Goal: Task Accomplishment & Management: Manage account settings

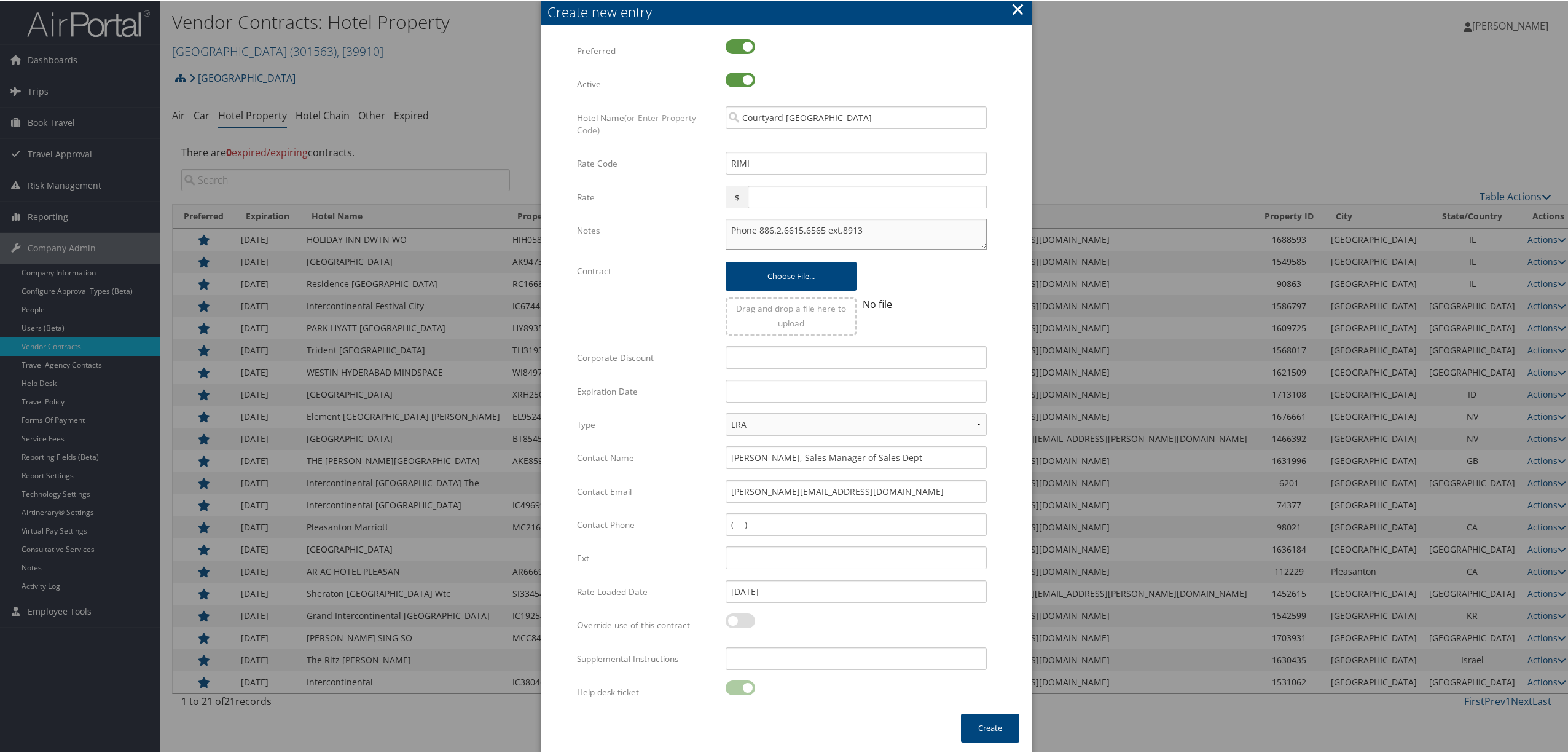
click at [888, 227] on textarea "Phone 886.2.6615.6565 ext.8913" at bounding box center [856, 233] width 261 height 31
click at [727, 229] on textarea "Phone 886.2.6615.6565 ext.8913" at bounding box center [856, 233] width 261 height 31
click at [727, 222] on textarea "Phone 886.2.6615.6565 ext.8913" at bounding box center [856, 233] width 261 height 31
type textarea "RATE: 5500 - 7200 TWD *** Phone 886.2.6615.6565 ext.8913"
click at [976, 727] on button "Create" at bounding box center [990, 727] width 58 height 29
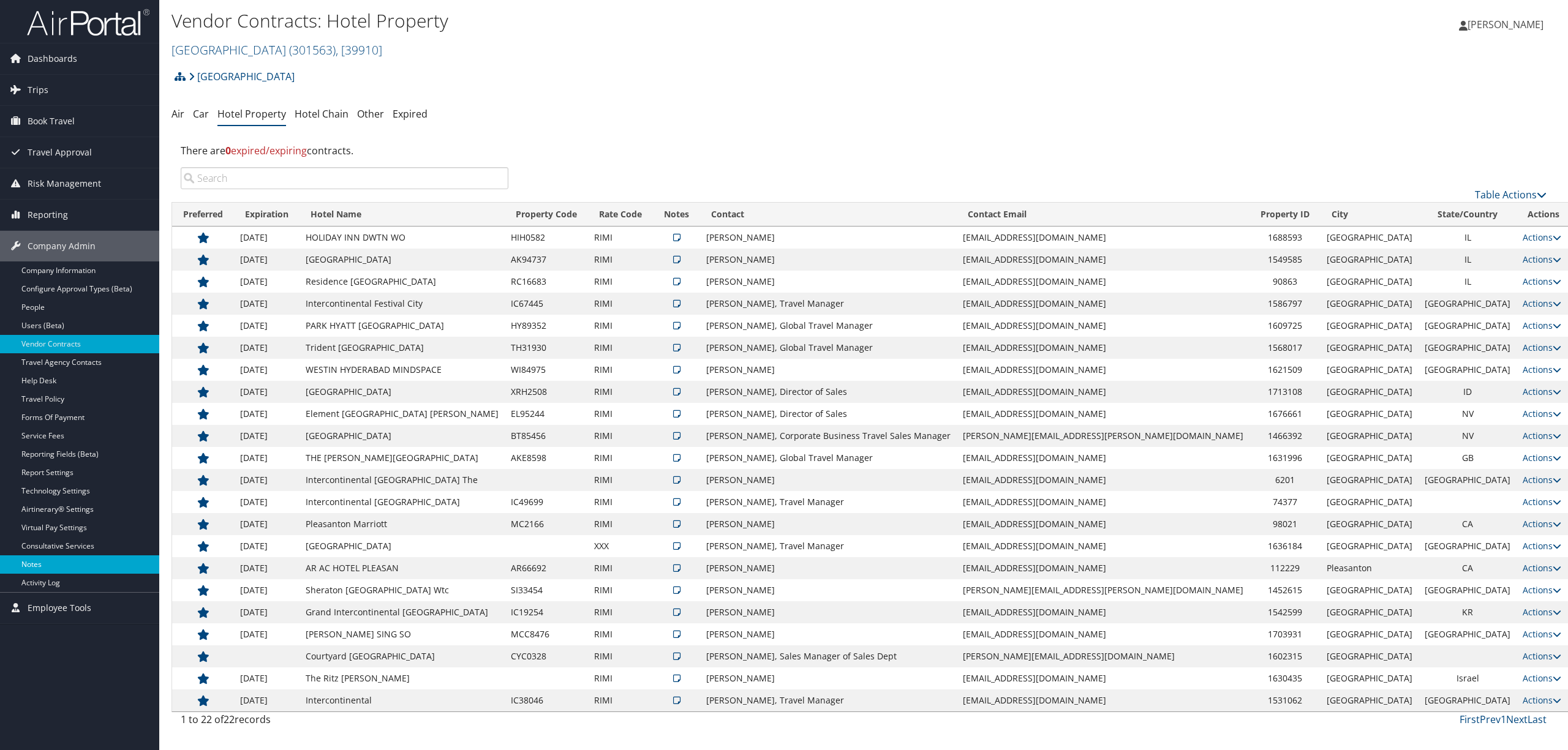
click at [38, 559] on link "Notes" at bounding box center [79, 564] width 159 height 18
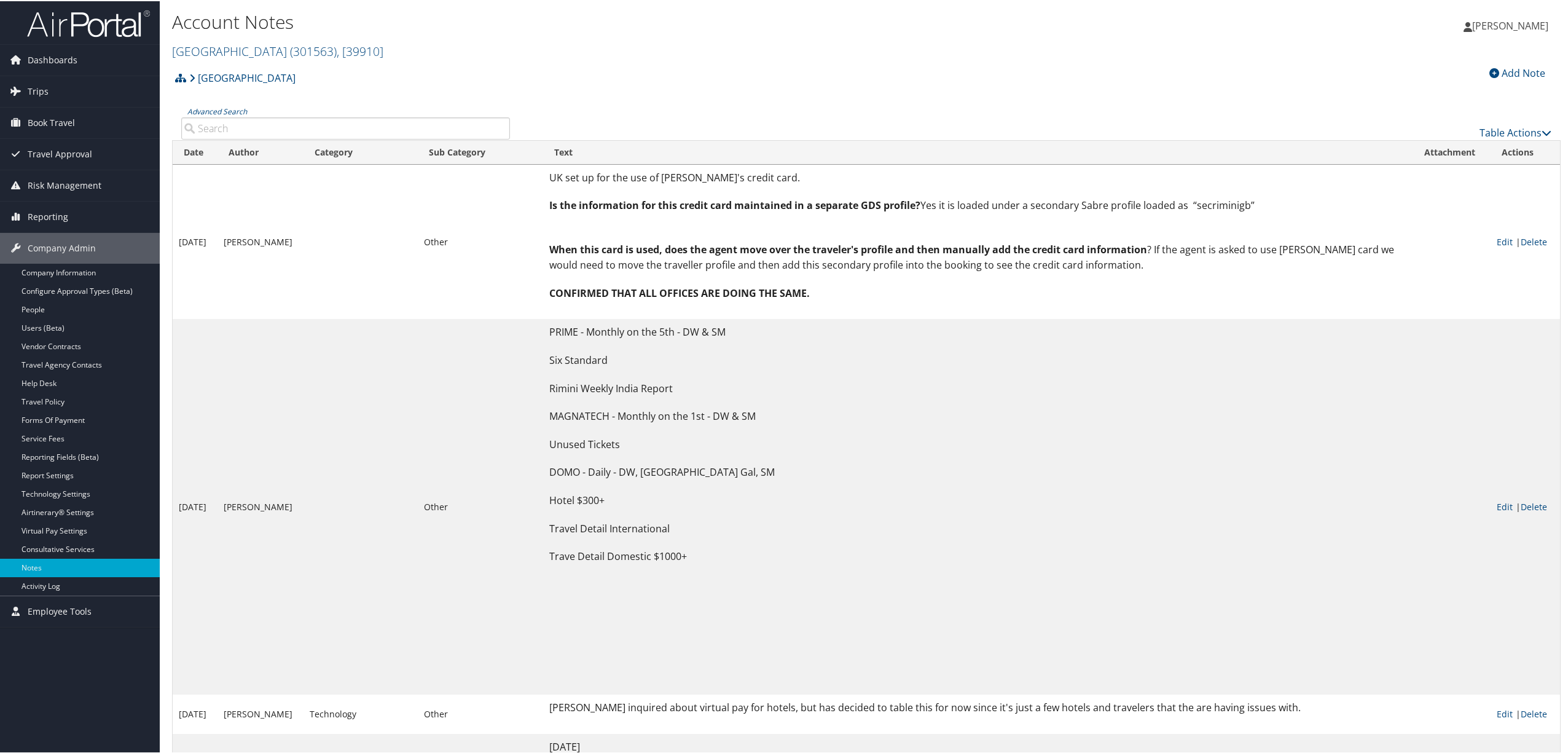
click at [1498, 65] on div "Add Note" at bounding box center [1517, 71] width 68 height 14
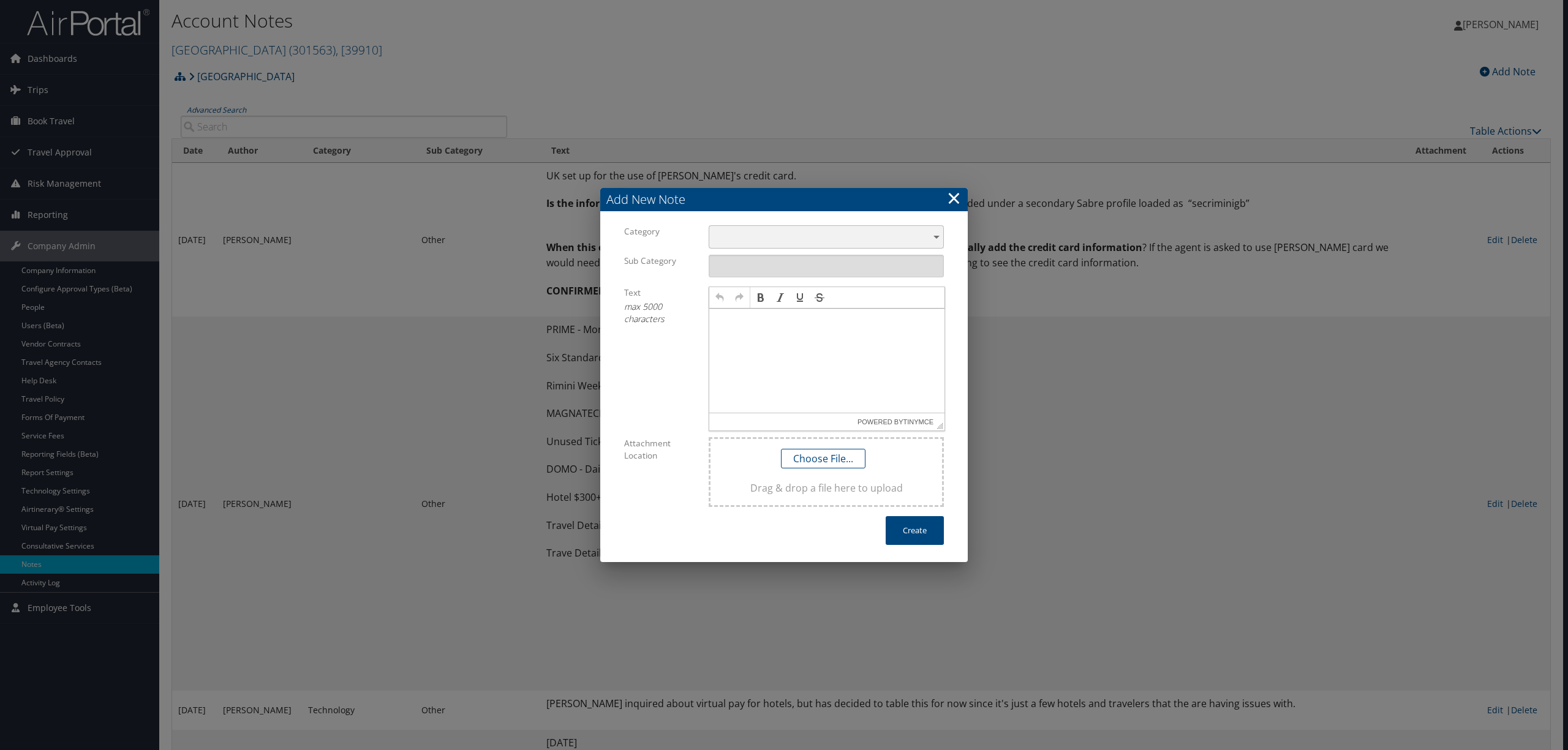
click at [759, 228] on div "​" at bounding box center [826, 237] width 235 height 23
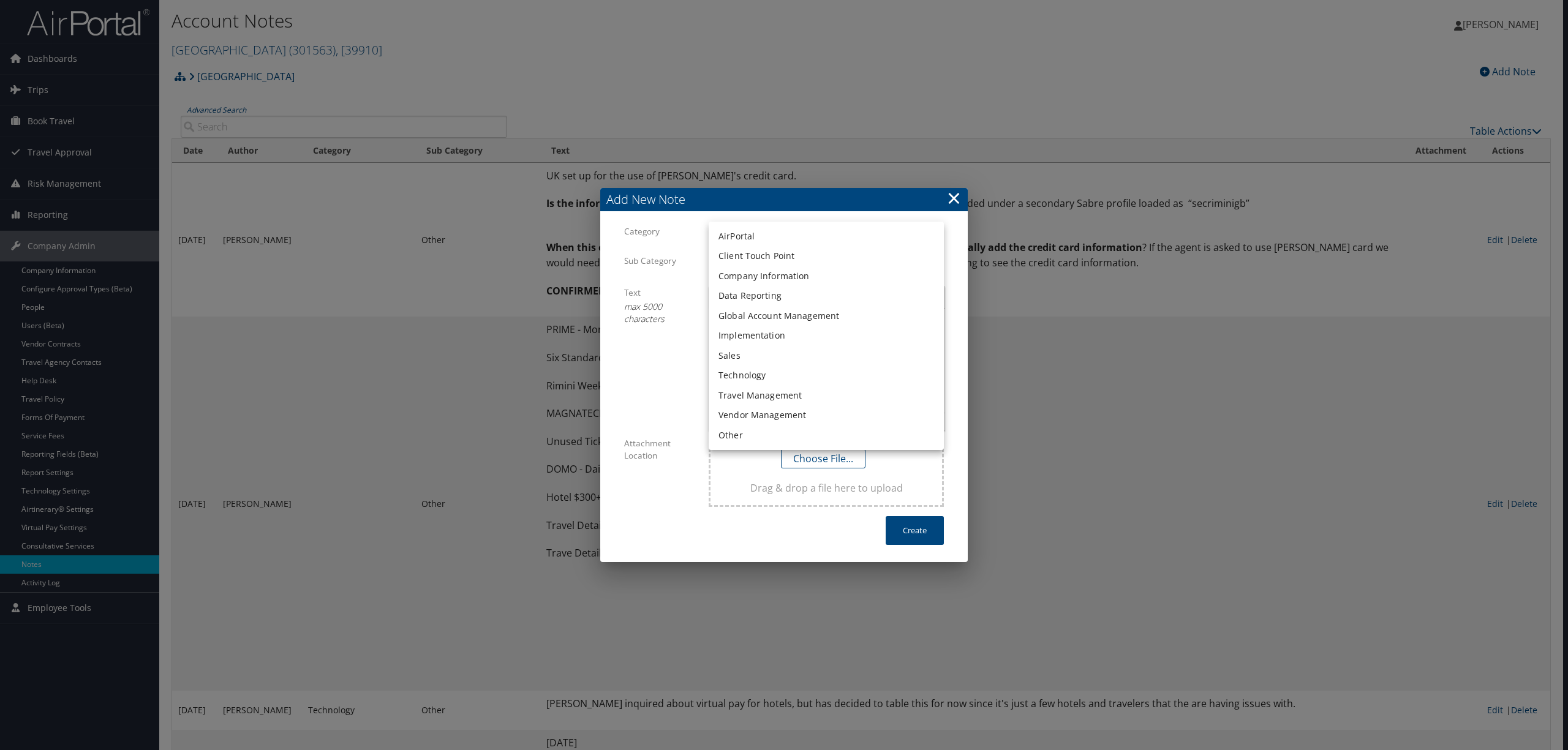
click at [773, 317] on li "Global Account Management" at bounding box center [826, 317] width 235 height 21
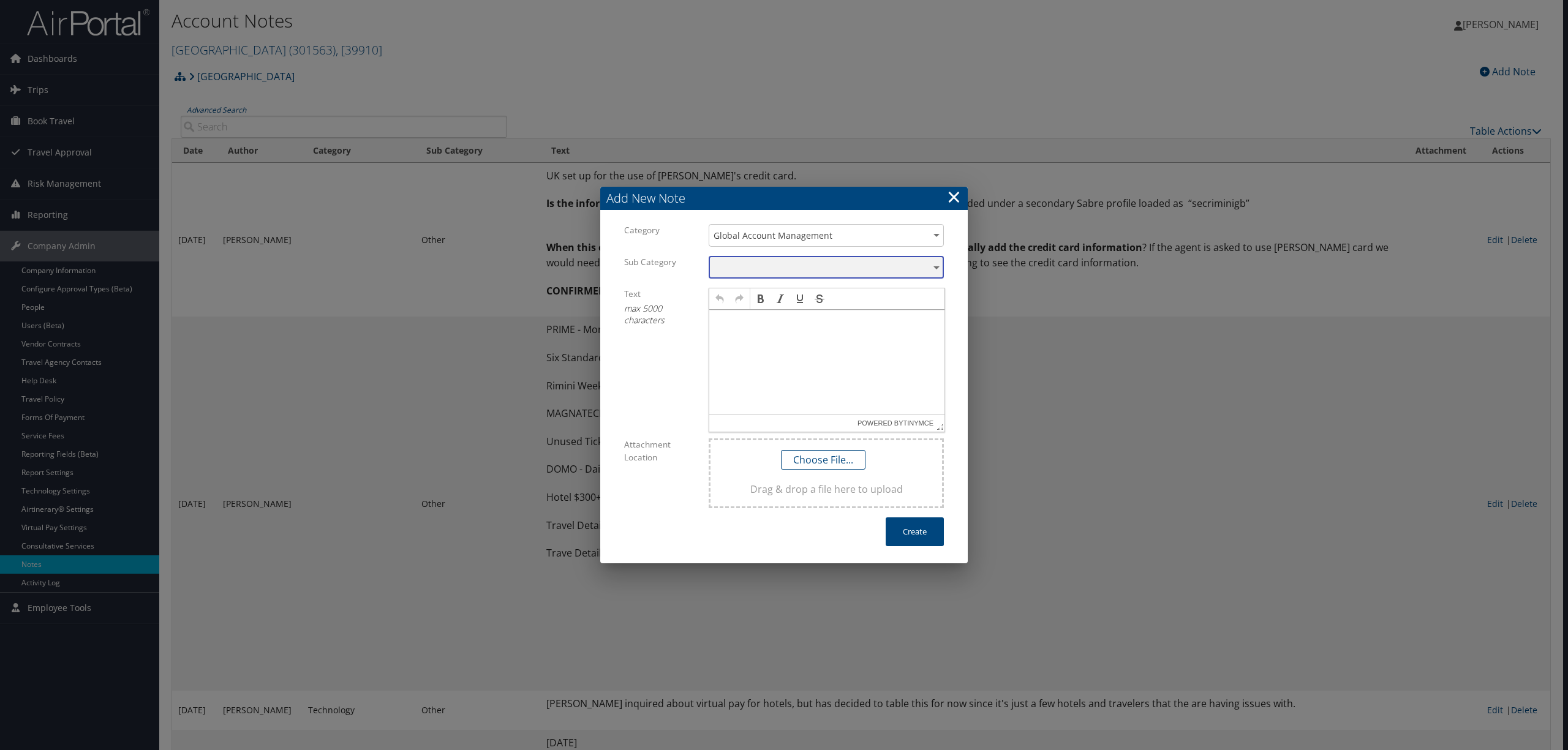
click at [762, 263] on div "​" at bounding box center [826, 267] width 235 height 23
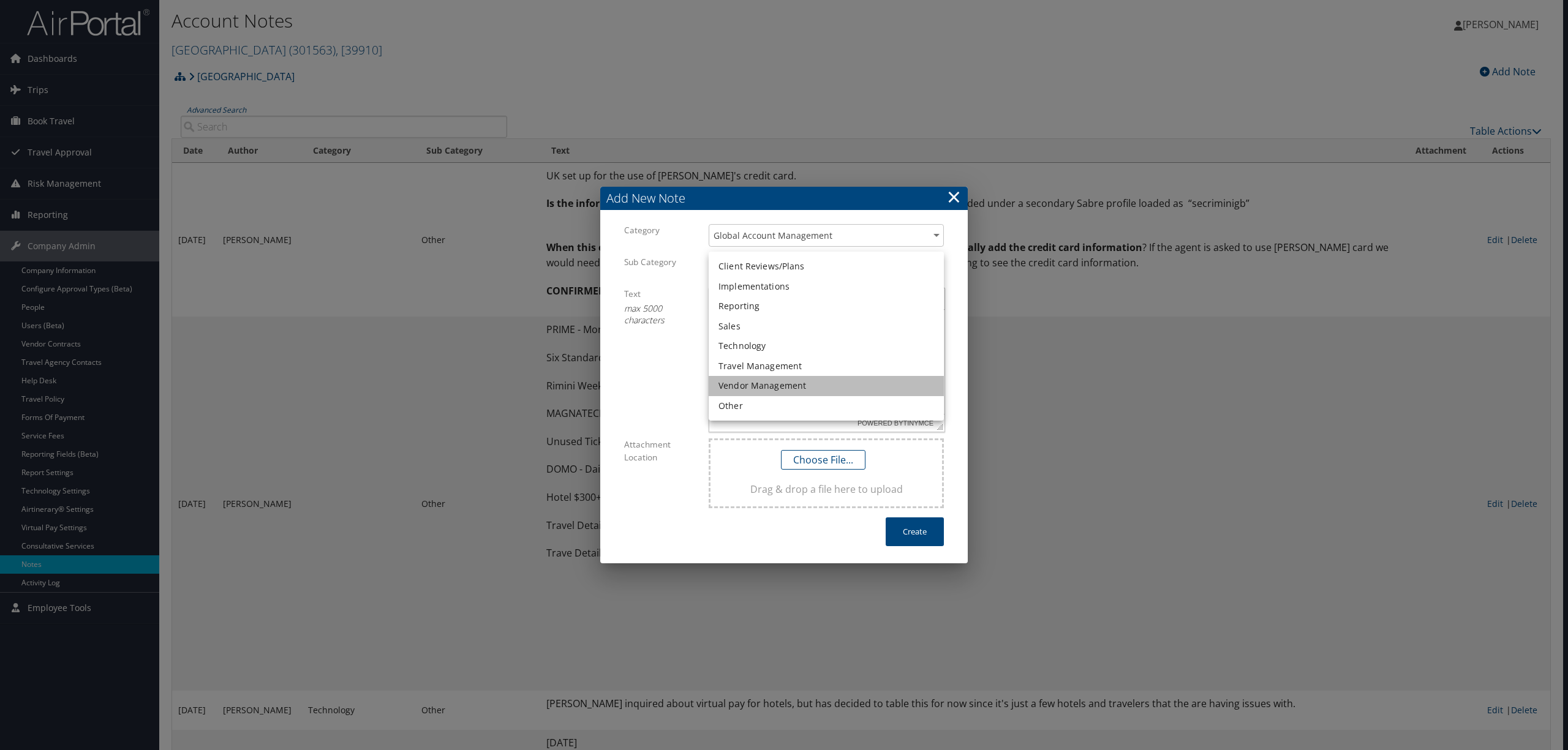
click at [762, 383] on li "Vendor Management" at bounding box center [826, 386] width 235 height 21
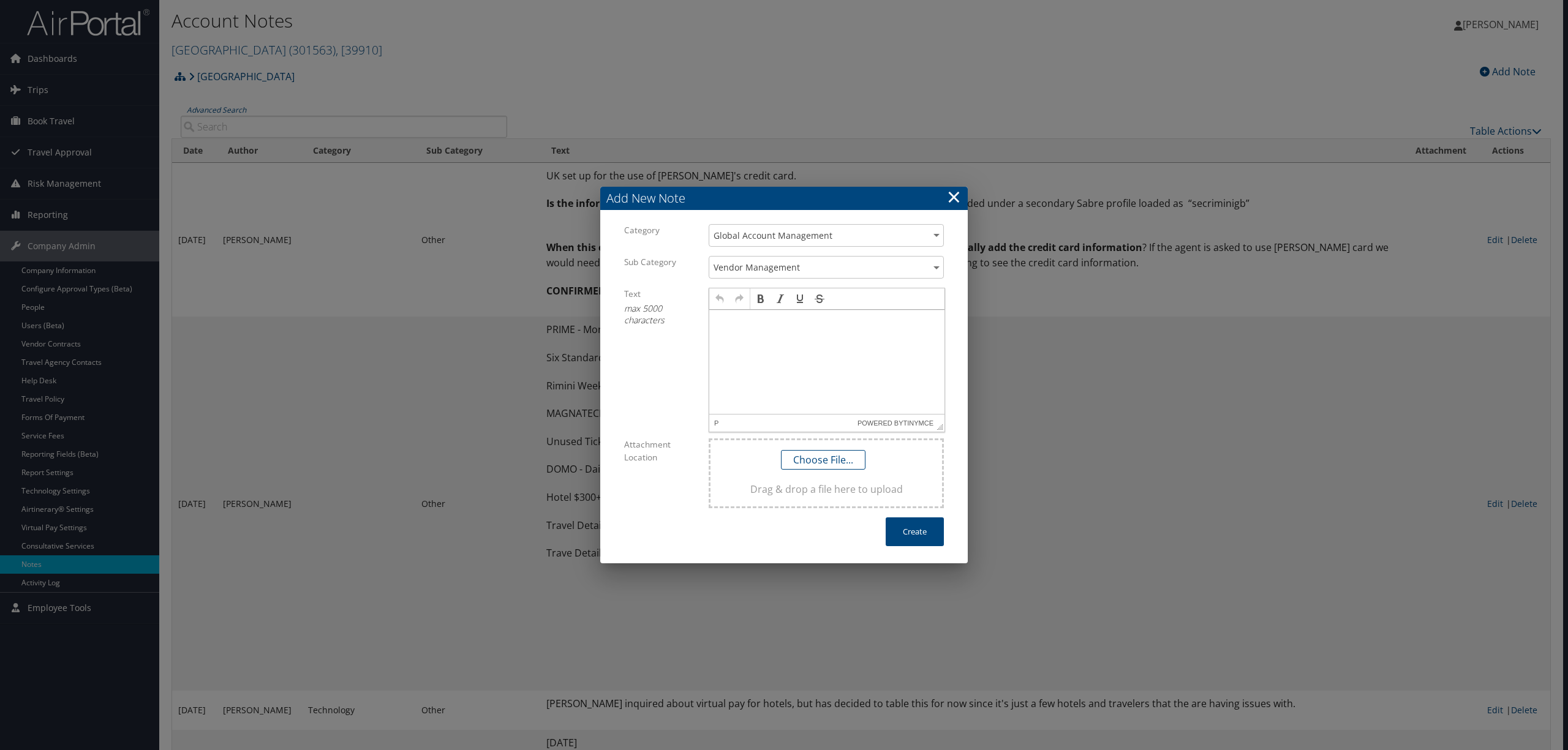
click at [741, 328] on html at bounding box center [827, 322] width 235 height 25
click at [816, 263] on div "Vendor Management" at bounding box center [826, 267] width 235 height 23
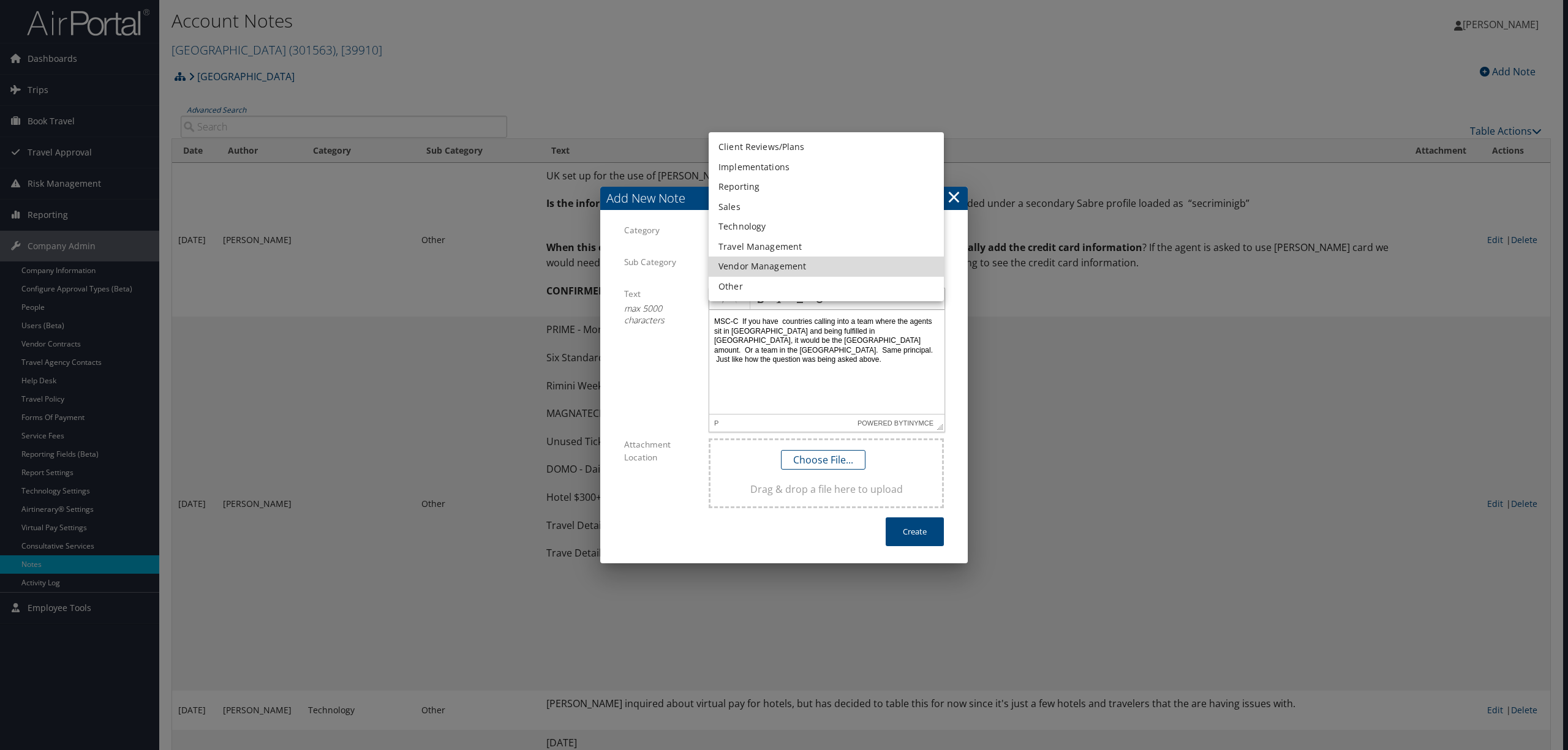
click at [765, 288] on li "Other" at bounding box center [826, 287] width 235 height 21
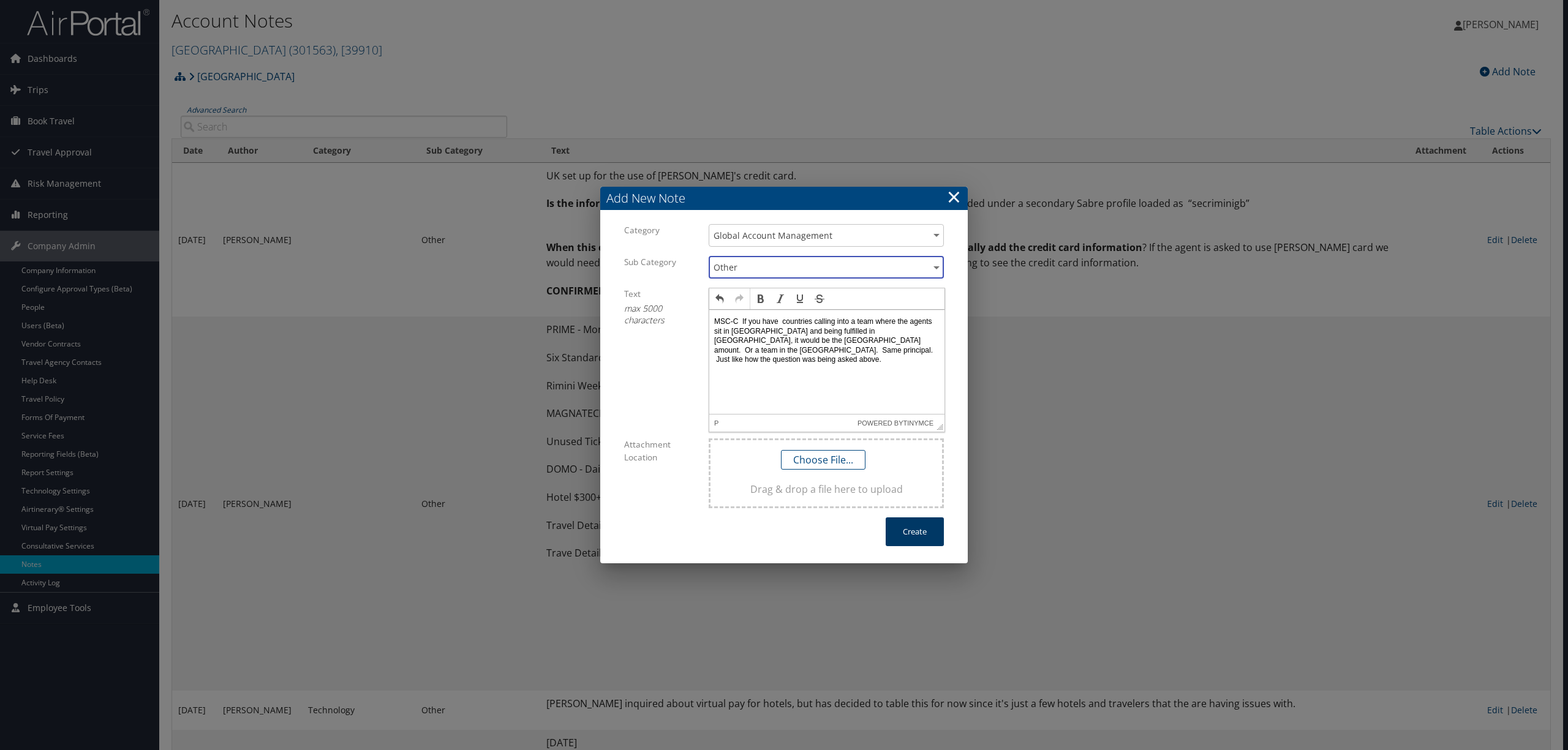
click at [912, 534] on button "Create" at bounding box center [914, 532] width 58 height 29
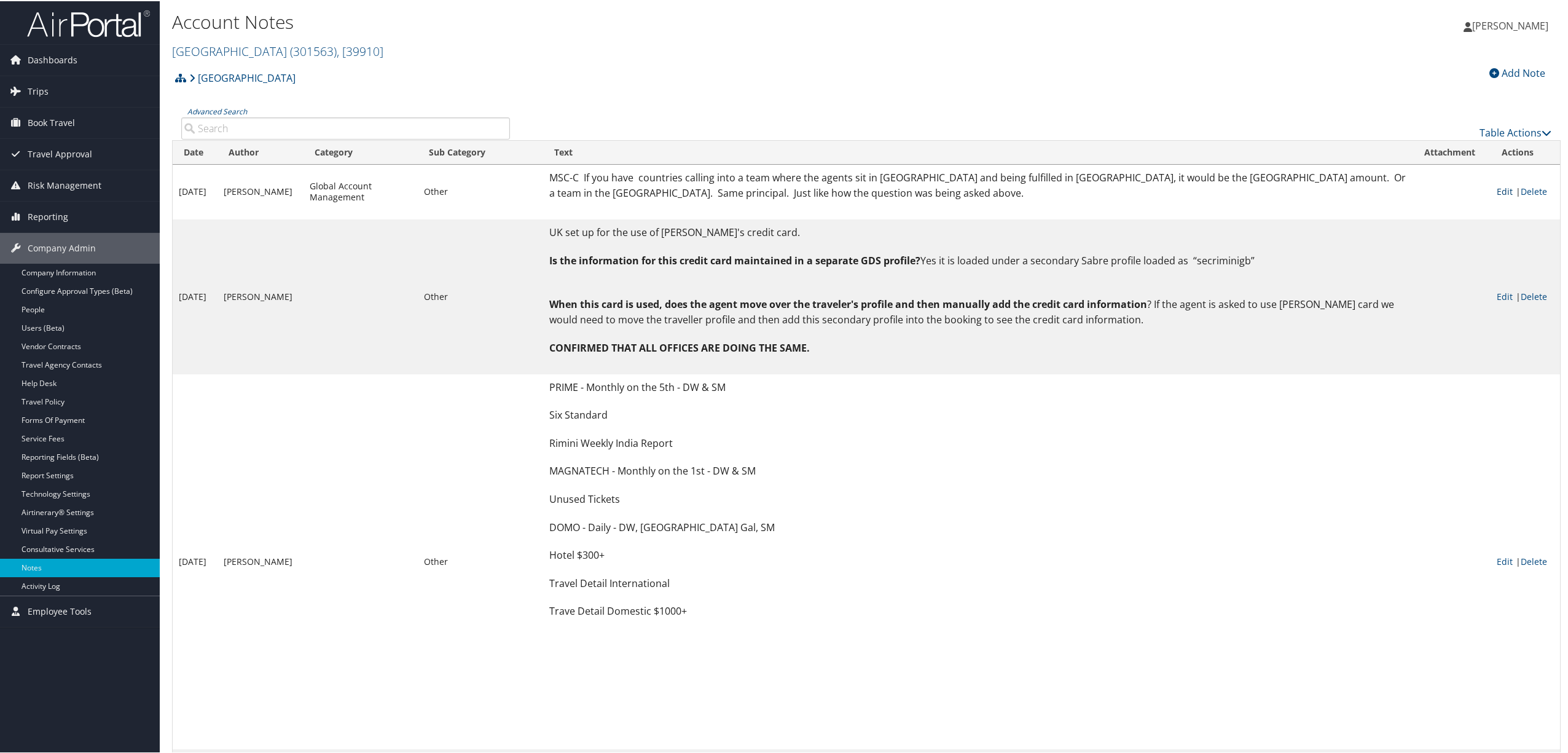
click at [1509, 185] on link "Edit" at bounding box center [1504, 190] width 16 height 12
select select "23"
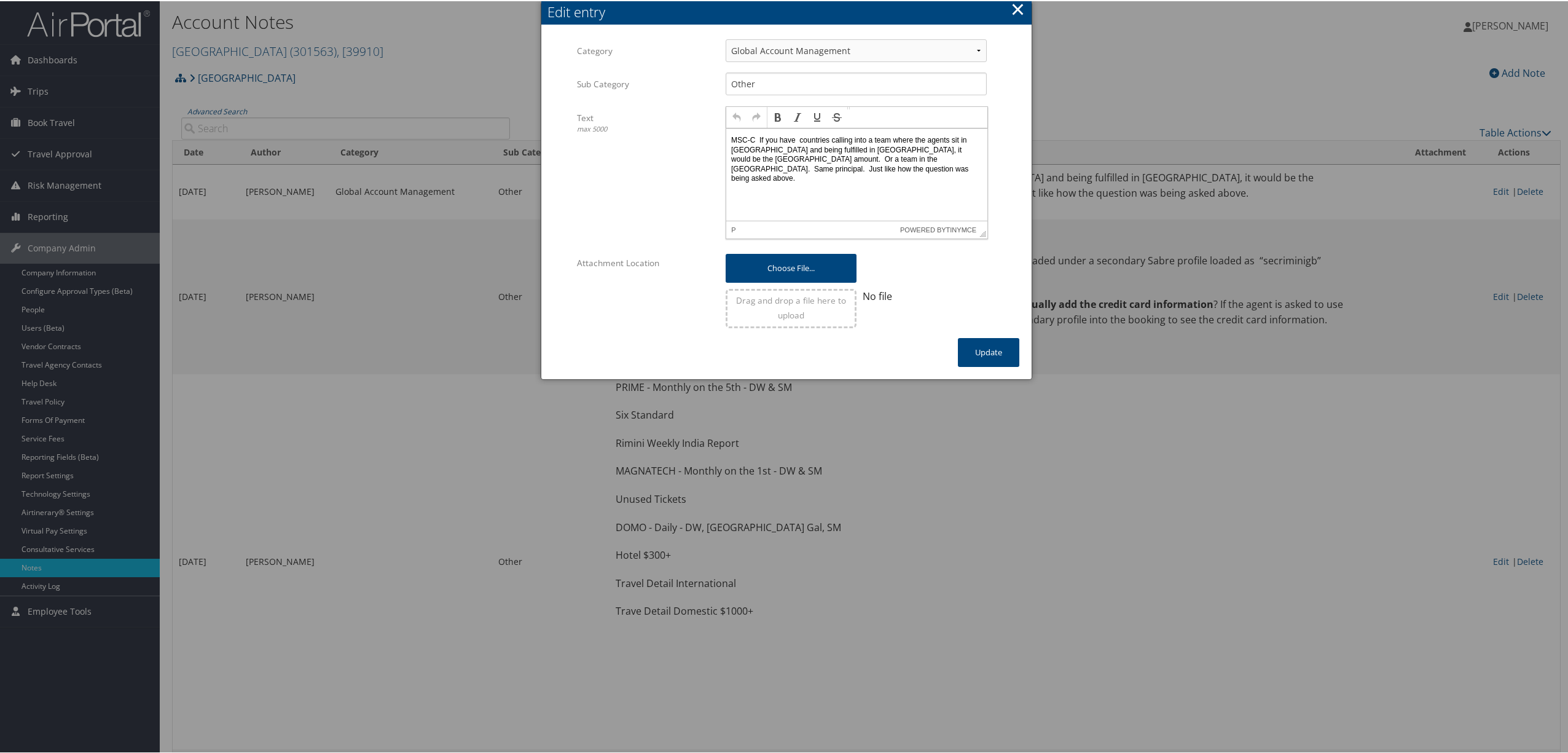
click at [968, 167] on p "MSC-C If you have countries calling into a team where the agents sit in Germany…" at bounding box center [857, 159] width 251 height 48
click at [967, 167] on p "MSC-C If you have countries calling into a team where the agents sit in Germany…" at bounding box center [857, 159] width 251 height 48
click at [968, 181] on html "MSC-C If you have countries calling into a team where the agents sit in Germany…" at bounding box center [857, 159] width 261 height 62
drag, startPoint x: 963, startPoint y: 171, endPoint x: 718, endPoint y: 144, distance: 246.5
click at [727, 144] on html "MSC-C If you have countries calling into a team where the agents sit in Germany…" at bounding box center [857, 159] width 261 height 62
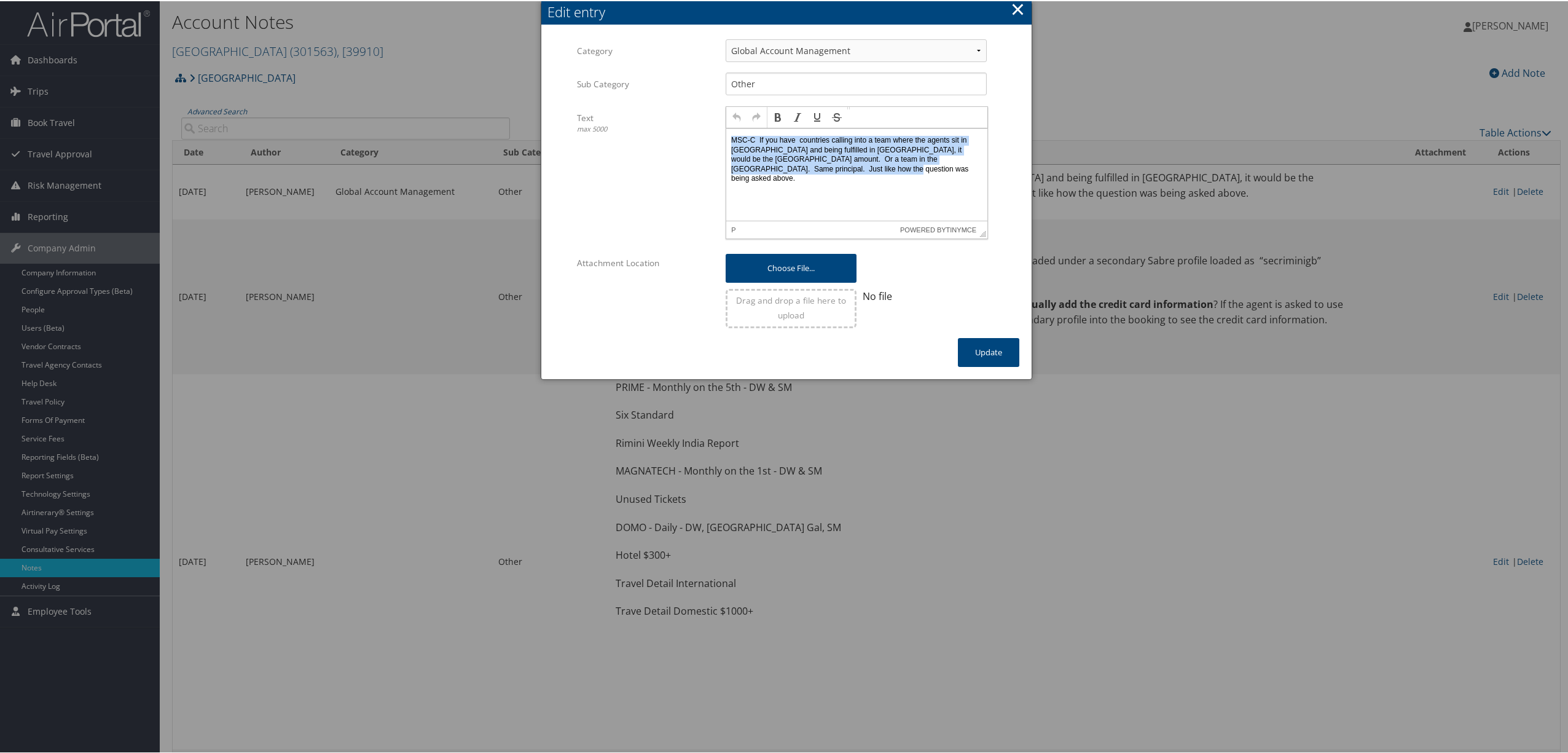
paste body
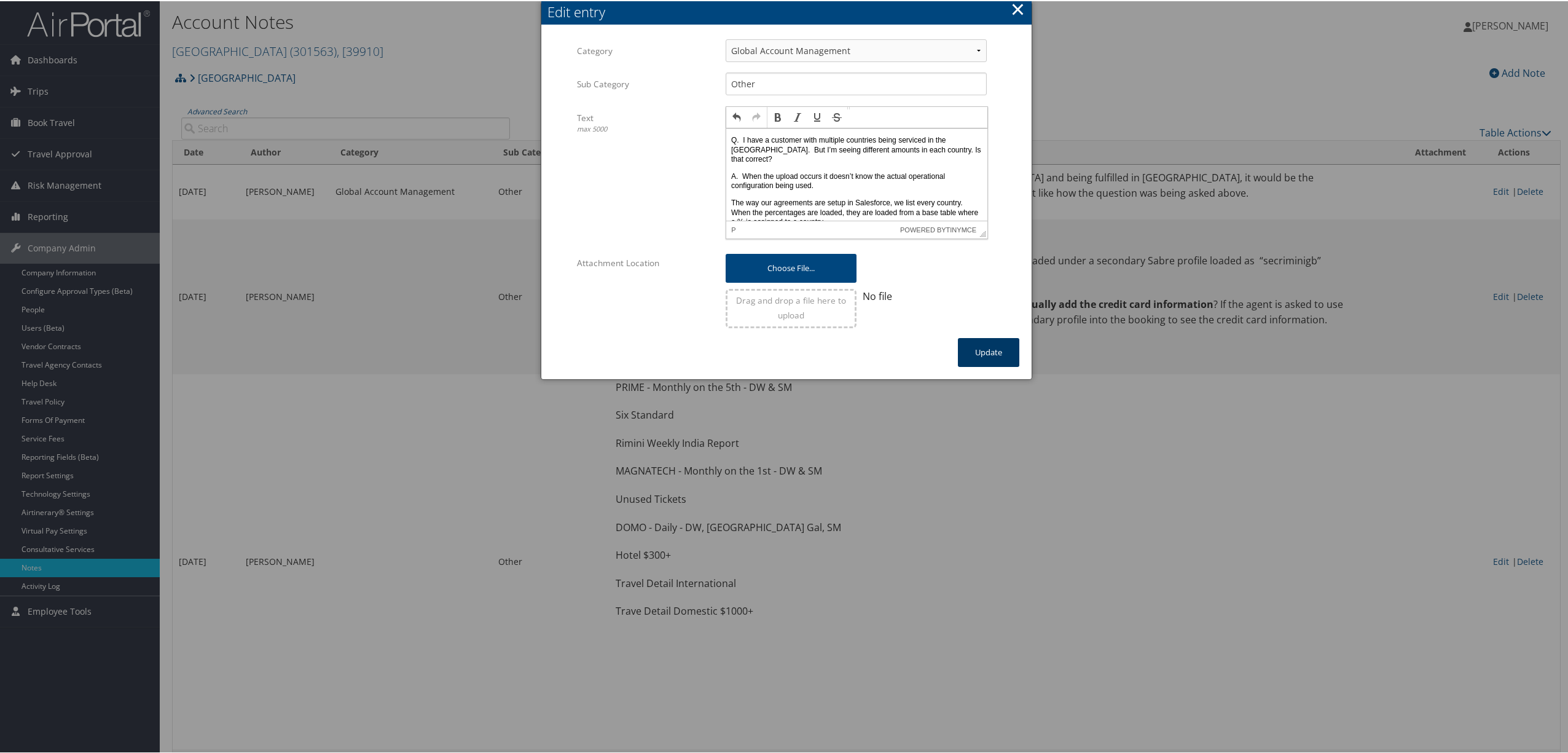
click at [993, 347] on button "Update" at bounding box center [989, 351] width 62 height 29
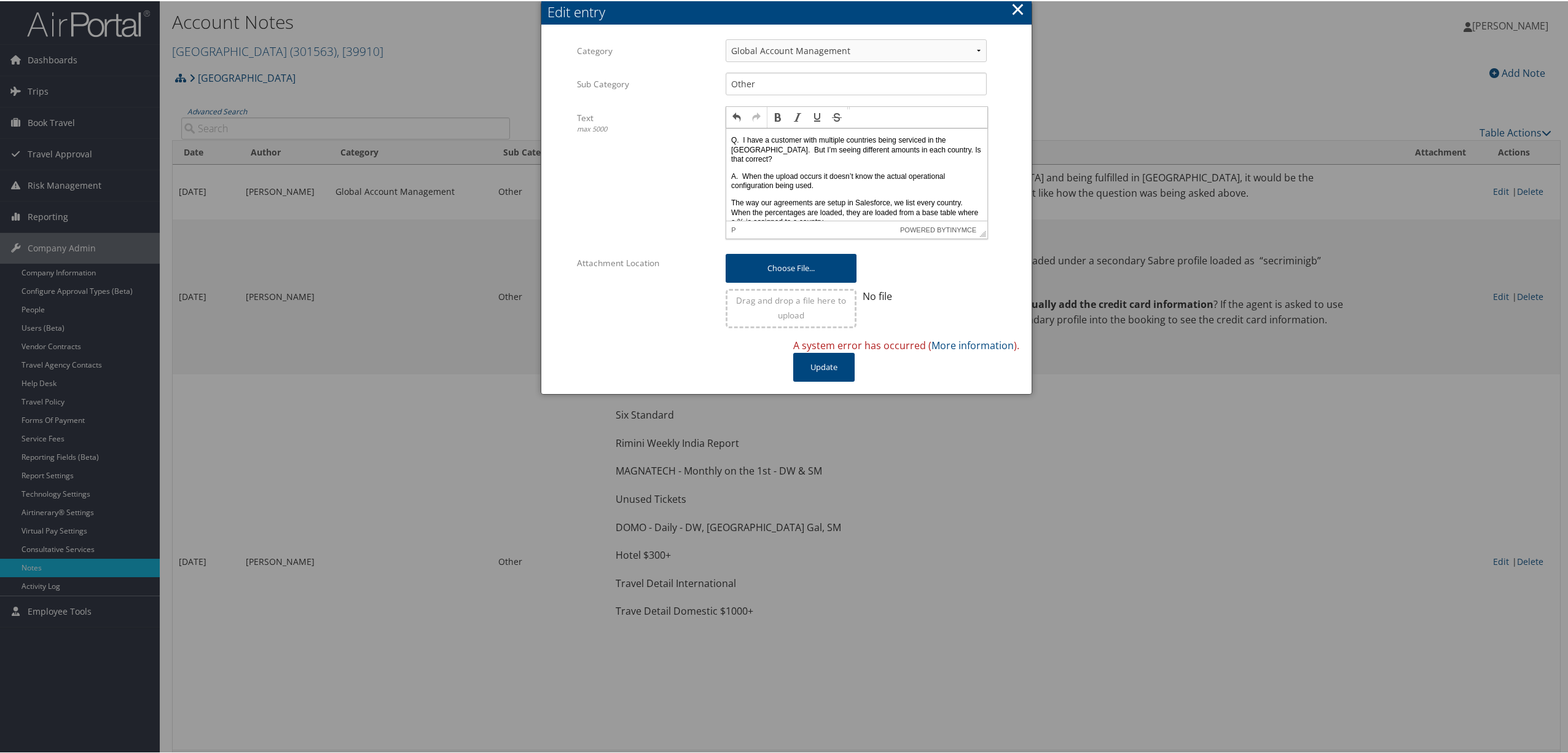
click at [1014, 5] on button "×" at bounding box center [1018, 8] width 14 height 25
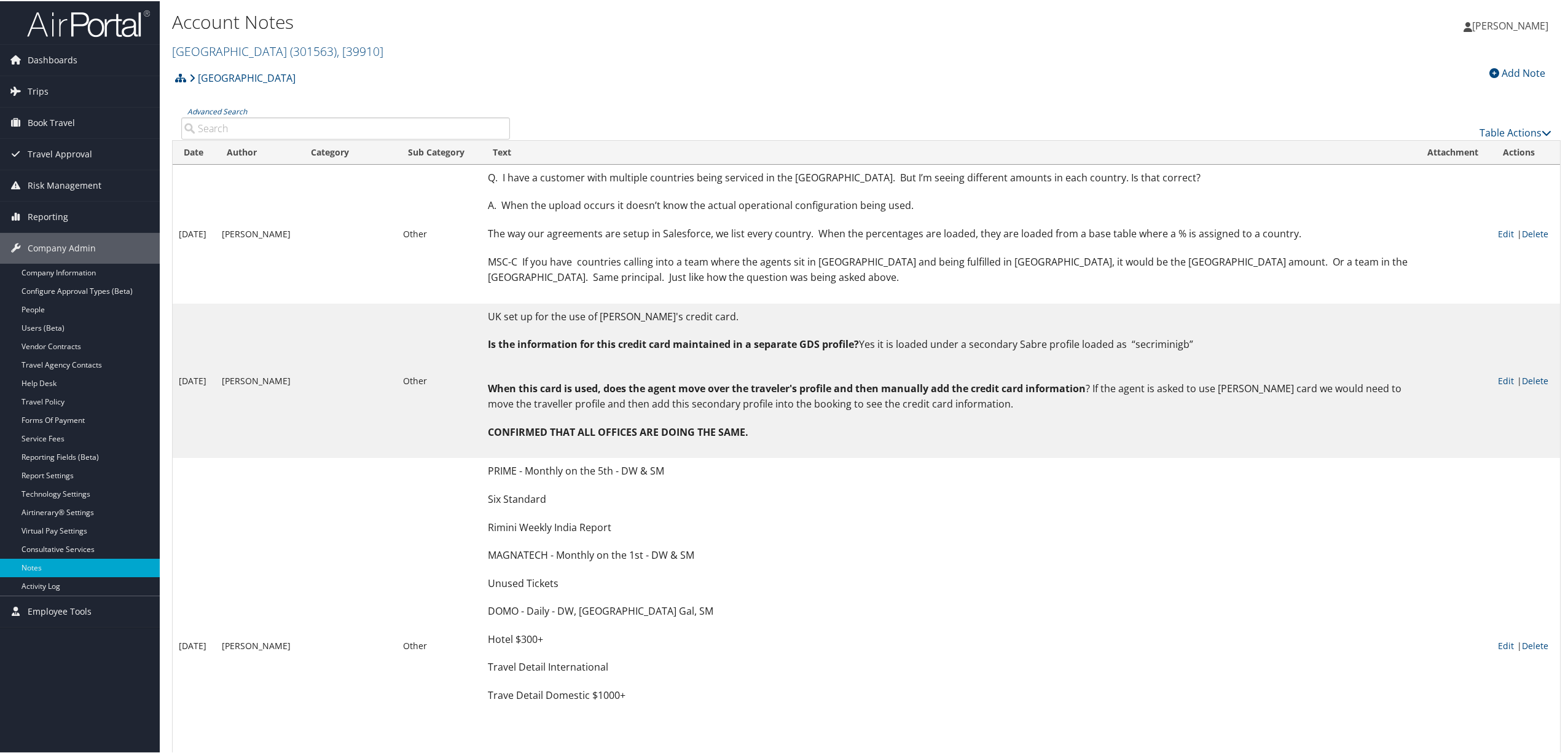
click at [303, 130] on input "Advanced Search" at bounding box center [345, 127] width 329 height 22
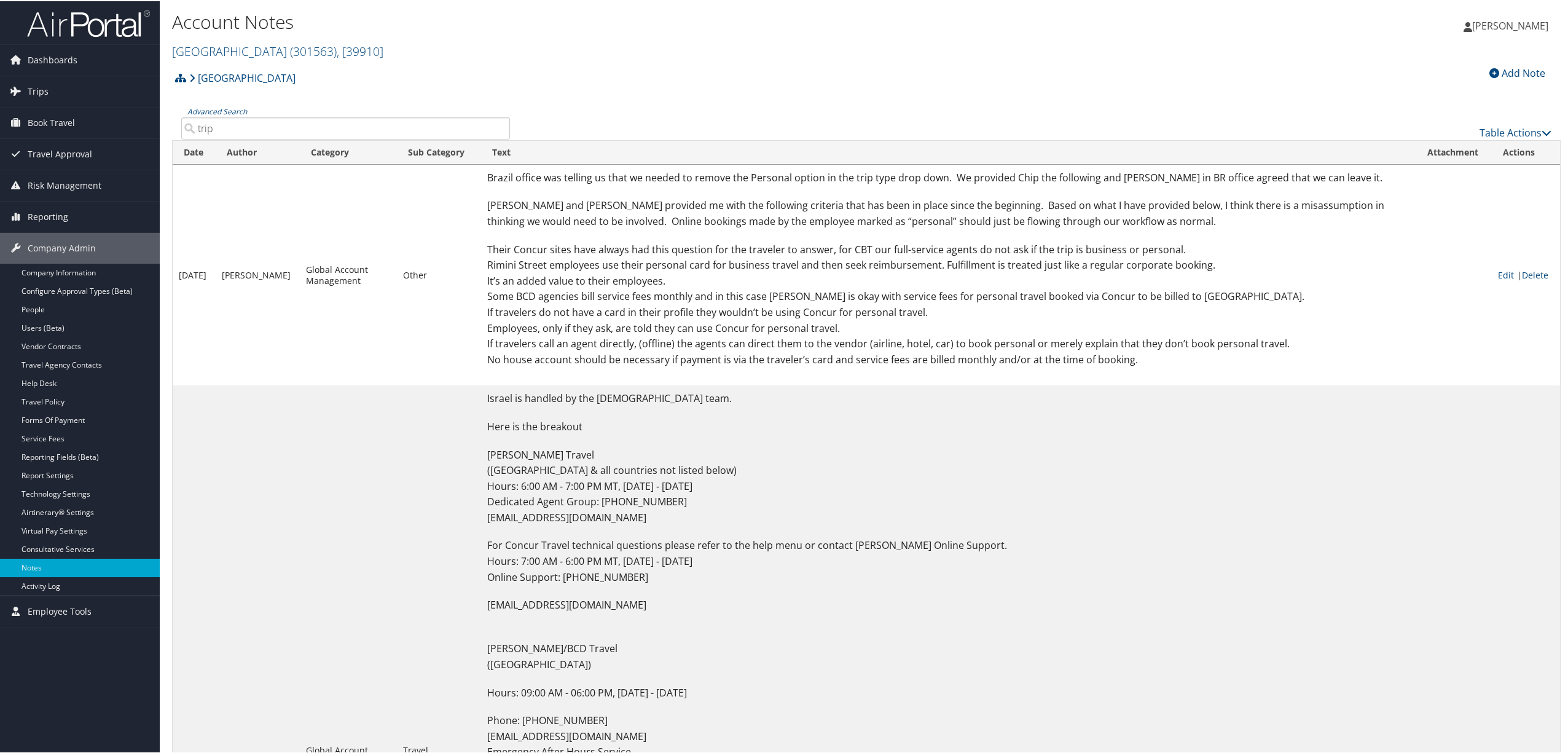
click at [224, 126] on input "trip" at bounding box center [345, 127] width 329 height 22
drag, startPoint x: 224, startPoint y: 126, endPoint x: 156, endPoint y: 128, distance: 68.0
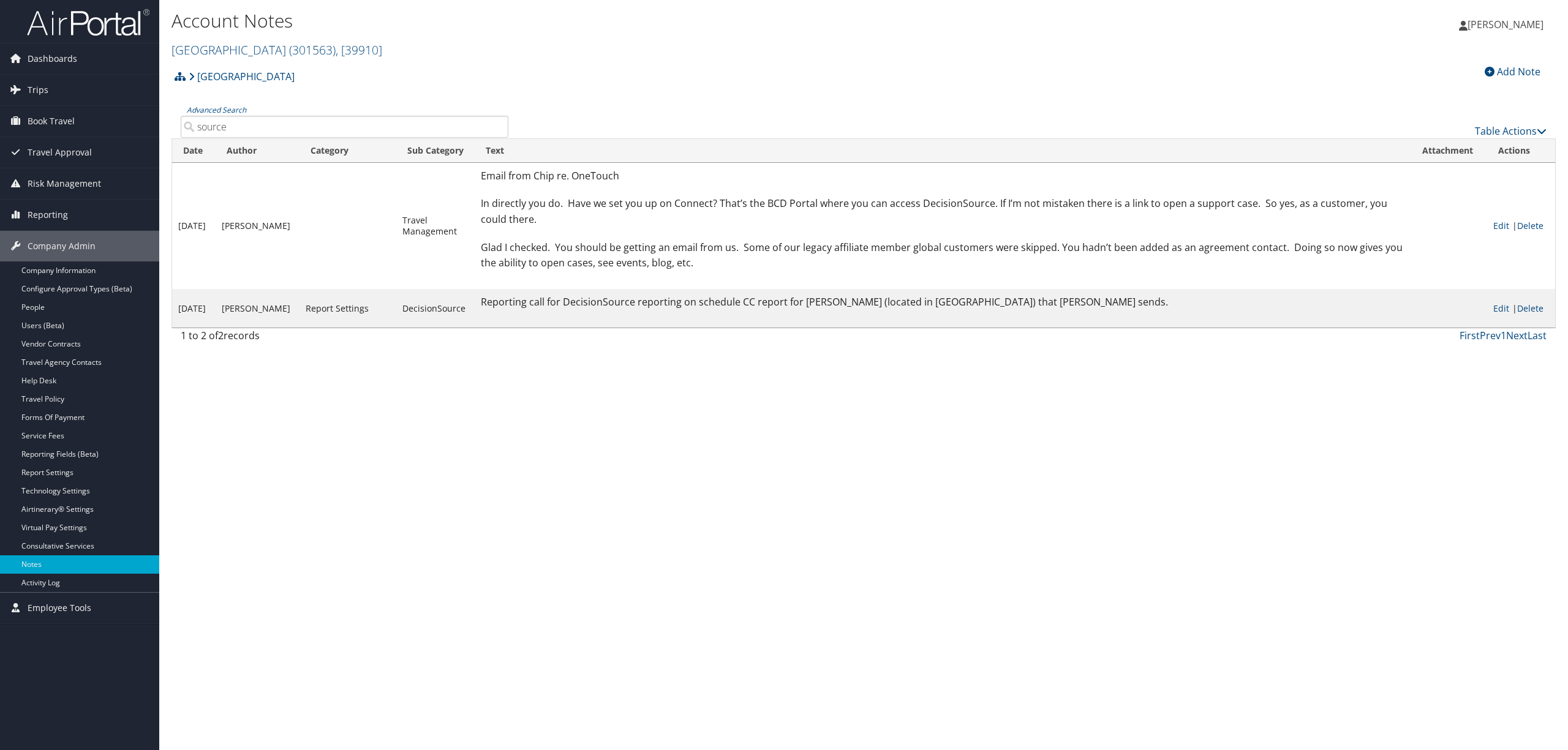
type input "source"
click at [85, 340] on link "Vendor Contracts" at bounding box center [79, 344] width 159 height 18
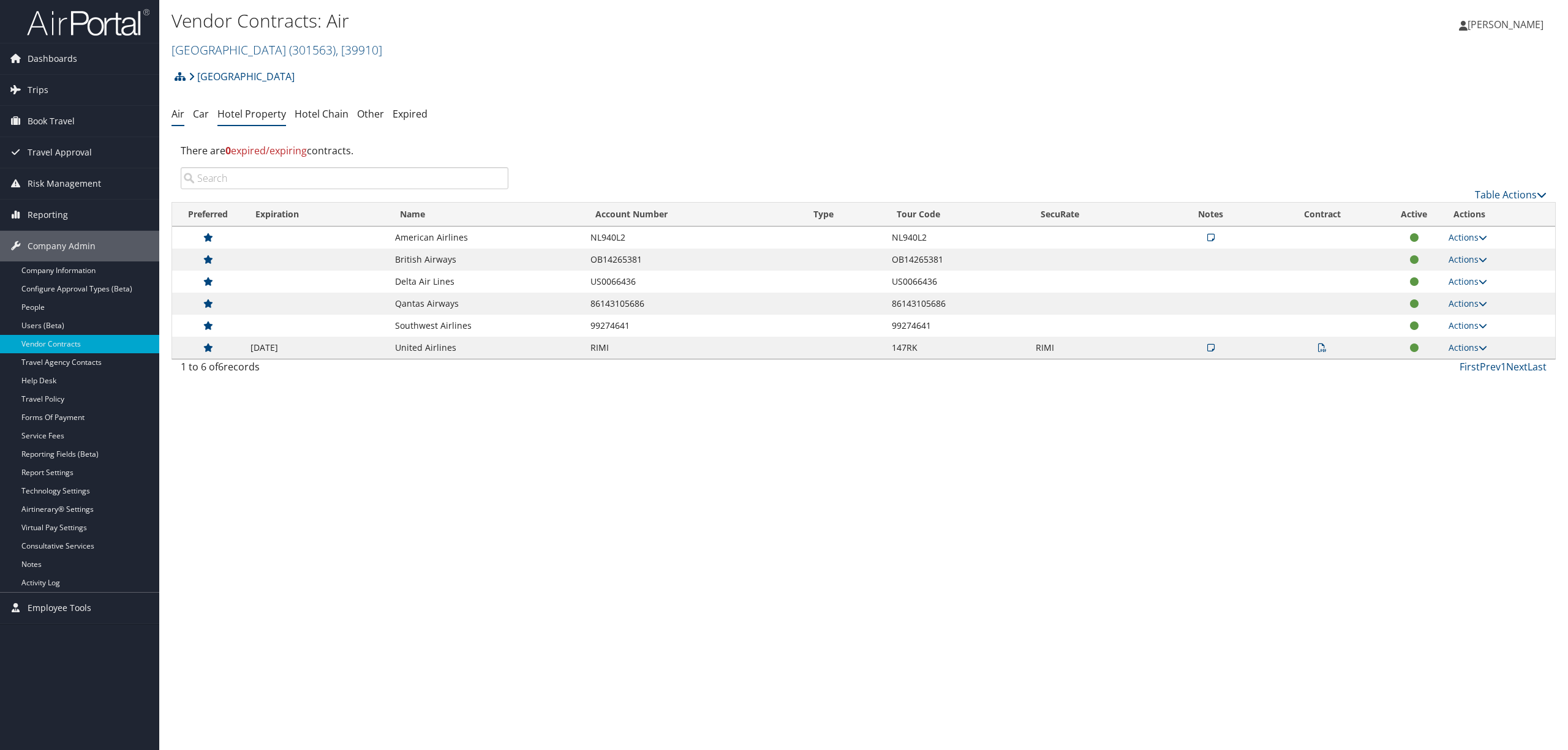
click at [234, 114] on link "Hotel Property" at bounding box center [252, 114] width 68 height 14
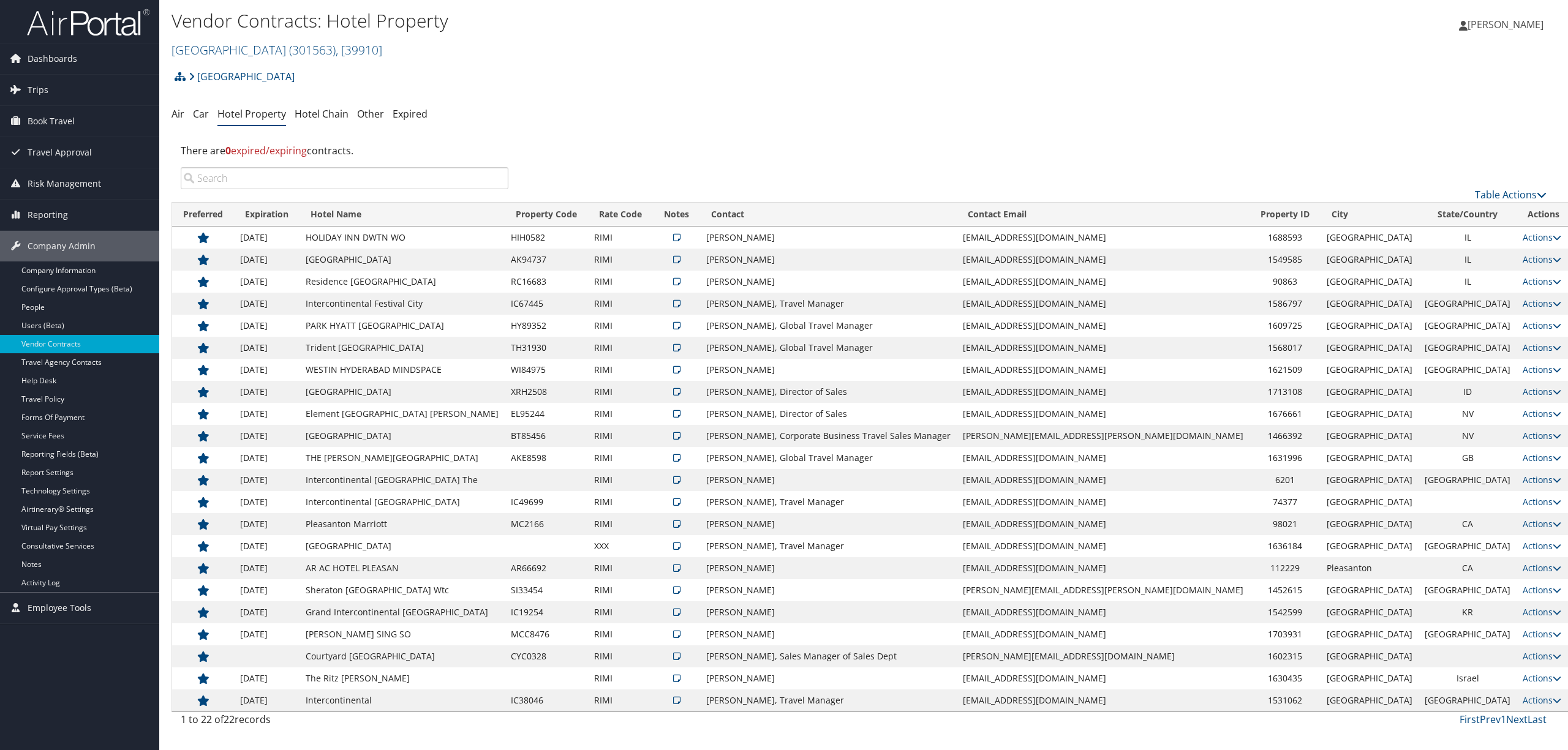
click at [349, 178] on input "search" at bounding box center [344, 178] width 328 height 22
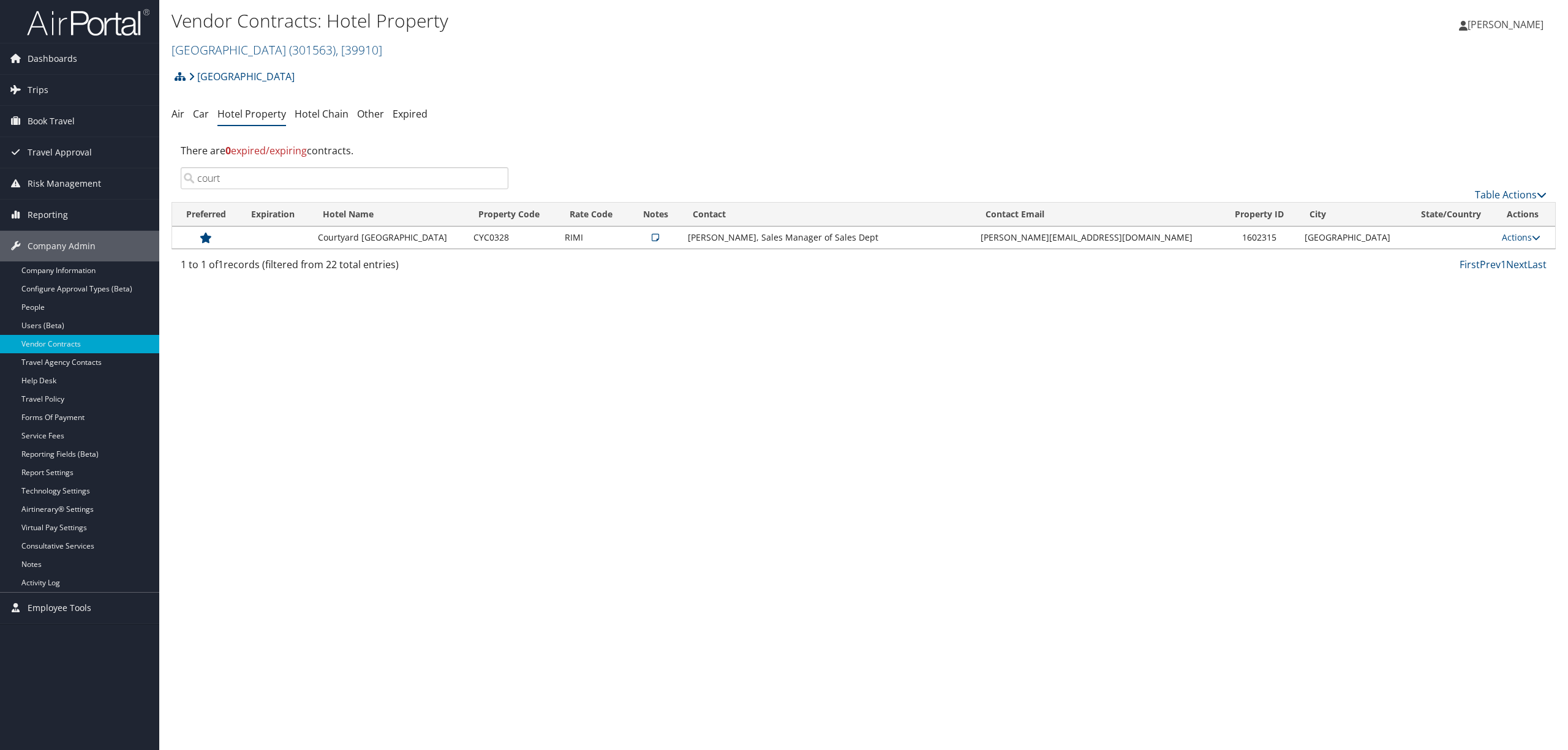
type input "court"
click at [50, 565] on link "Notes" at bounding box center [79, 564] width 159 height 18
